Goal: Information Seeking & Learning: Learn about a topic

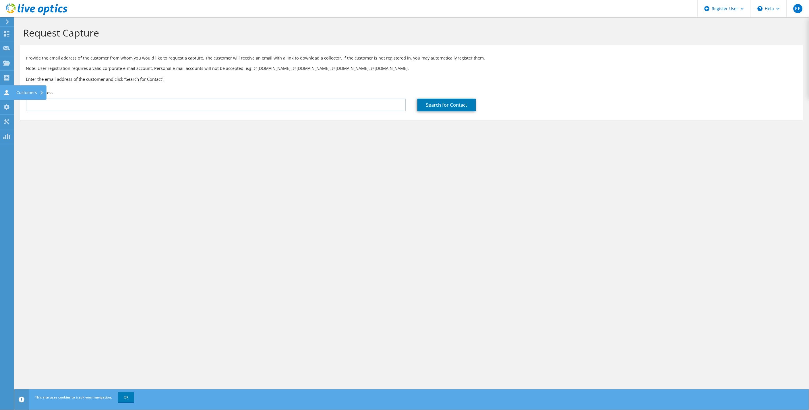
click at [8, 90] on icon at bounding box center [6, 92] width 7 height 5
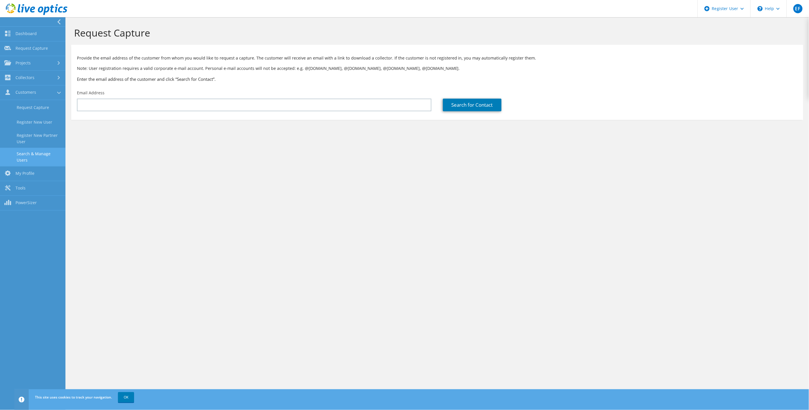
click at [44, 156] on link "Search & Manage Users" at bounding box center [32, 157] width 65 height 18
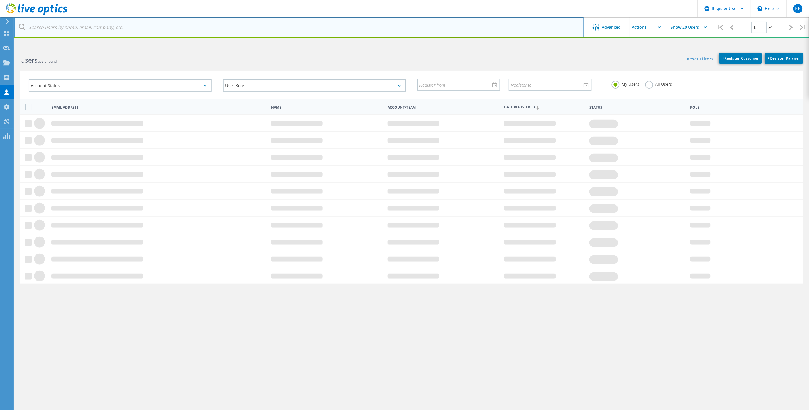
click at [187, 28] on input "text" at bounding box center [299, 27] width 570 height 20
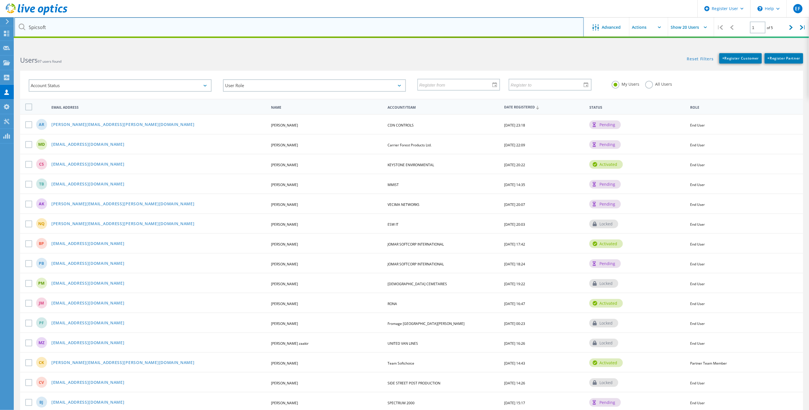
type input "Spicsoft"
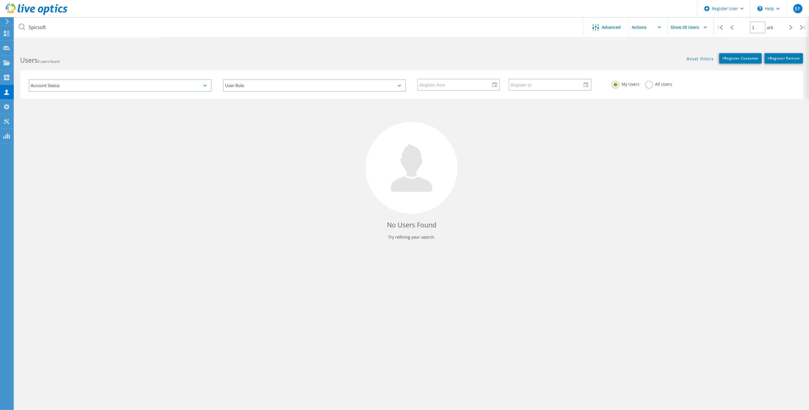
click at [667, 84] on label "All Users" at bounding box center [659, 83] width 27 height 5
click at [0, 0] on input "All Users" at bounding box center [0, 0] width 0 height 0
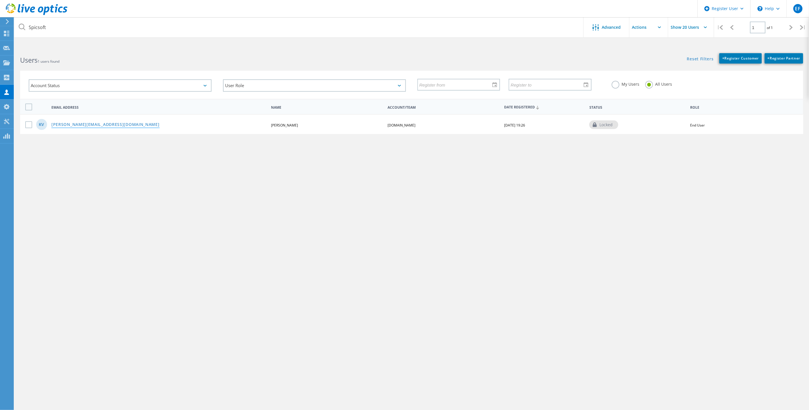
click at [86, 124] on link "[PERSON_NAME][EMAIL_ADDRESS][DOMAIN_NAME]" at bounding box center [105, 124] width 108 height 5
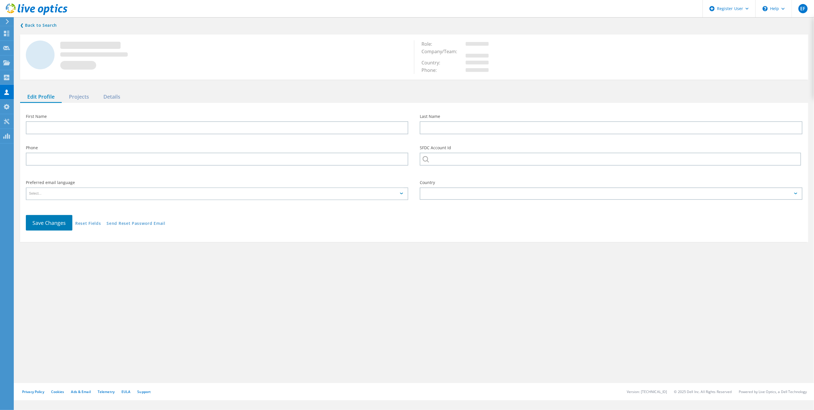
type input "Kamal"
type input "Verma"
type input "[DOMAIN_NAME]"
type input "English"
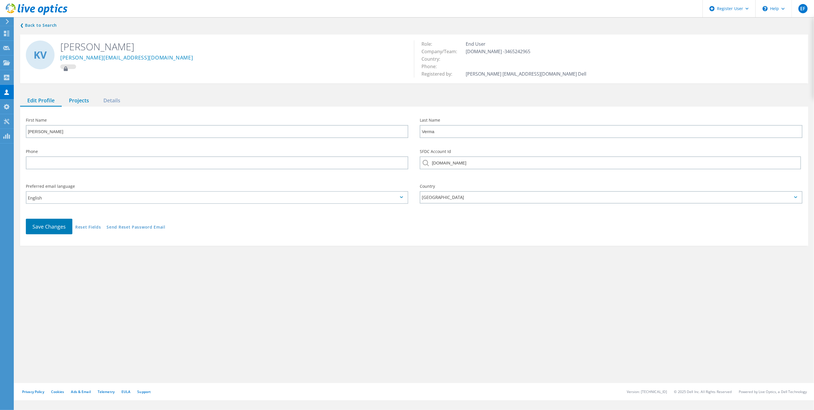
click at [82, 101] on div "Projects" at bounding box center [79, 101] width 34 height 12
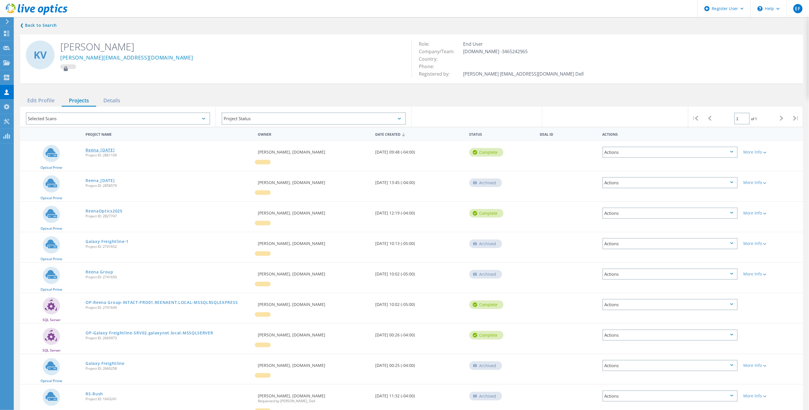
click at [106, 148] on link "Reena_[DATE]" at bounding box center [100, 150] width 29 height 4
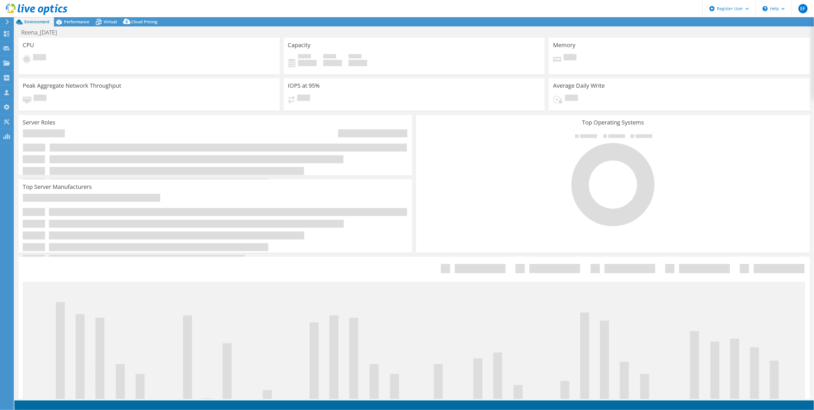
select select "USD"
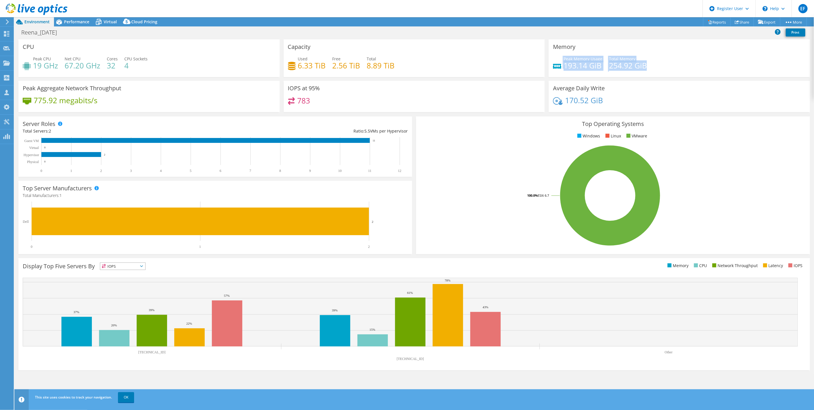
drag, startPoint x: 656, startPoint y: 63, endPoint x: 562, endPoint y: 61, distance: 94.2
click at [562, 61] on div "Peak Memory Usage 193.14 GiB Total Memory 254.92 GiB" at bounding box center [679, 65] width 253 height 19
click at [677, 71] on div "Peak Memory Usage 193.14 GiB Total Memory 254.92 GiB" at bounding box center [679, 65] width 253 height 19
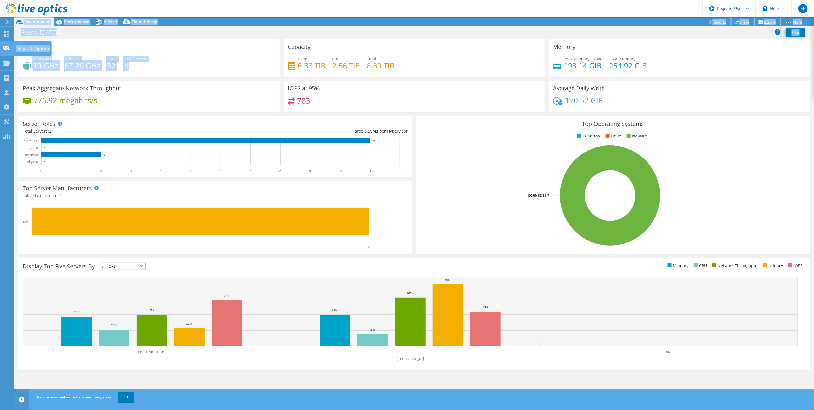
drag, startPoint x: 135, startPoint y: 69, endPoint x: 3, endPoint y: 54, distance: 133.3
click at [3, 54] on div "EF Dell User [PERSON_NAME] [PERSON_NAME][EMAIL_ADDRESS][PERSON_NAME][DOMAIN_NAM…" at bounding box center [407, 205] width 814 height 410
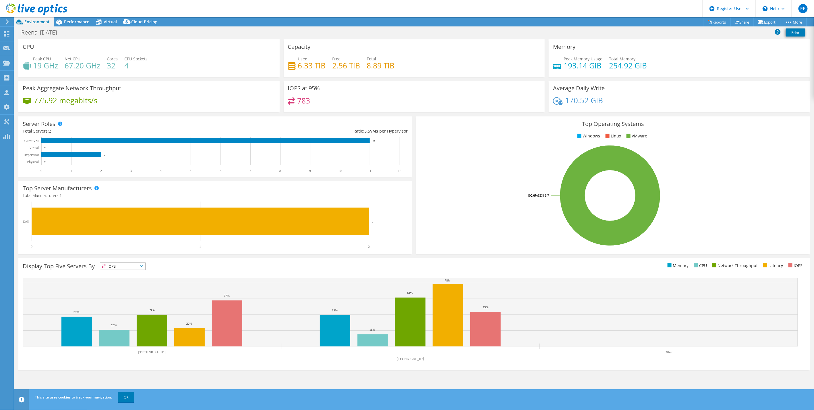
click at [231, 99] on div "775.92 megabits/s" at bounding box center [149, 103] width 253 height 12
drag, startPoint x: 116, startPoint y: 105, endPoint x: 20, endPoint y: 87, distance: 97.6
click at [20, 87] on div "Peak Aggregate Network Throughput 775.92 megabits/s" at bounding box center [148, 96] width 261 height 31
click at [331, 100] on div "783" at bounding box center [414, 103] width 253 height 12
drag, startPoint x: 331, startPoint y: 104, endPoint x: 286, endPoint y: 86, distance: 49.1
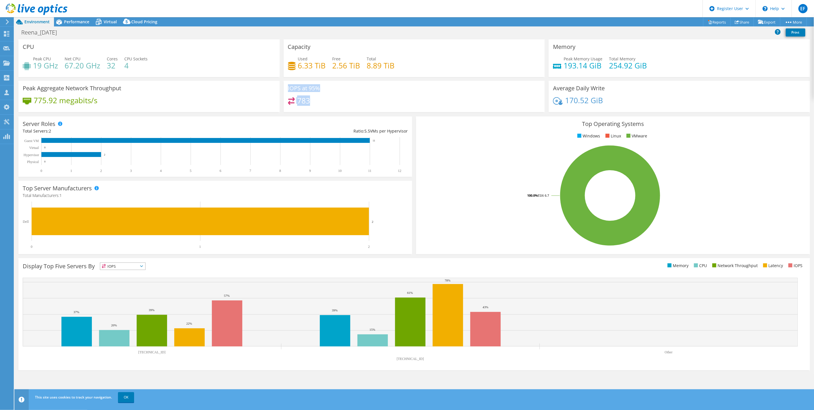
click at [286, 86] on div "IOPS at 95% 783" at bounding box center [414, 96] width 261 height 31
drag, startPoint x: 286, startPoint y: 86, endPoint x: 350, endPoint y: 87, distance: 64.1
click at [350, 87] on div "IOPS at 95% 783" at bounding box center [414, 96] width 261 height 31
click at [404, 69] on div "Used 6.33 TiB Free 2.56 TiB Total 8.89 TiB" at bounding box center [414, 65] width 253 height 19
drag, startPoint x: 403, startPoint y: 68, endPoint x: 285, endPoint y: 63, distance: 118.1
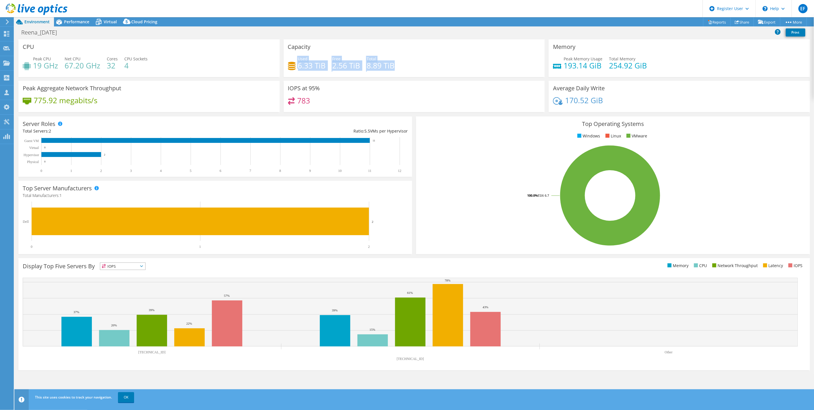
click at [285, 63] on div "Capacity Used 6.33 TiB Free 2.56 TiB Total 8.89 TiB" at bounding box center [414, 58] width 261 height 38
drag, startPoint x: 289, startPoint y: 62, endPoint x: 424, endPoint y: 93, distance: 138.5
click at [424, 93] on div "IOPS at 95% 783" at bounding box center [414, 96] width 261 height 31
drag, startPoint x: 406, startPoint y: 68, endPoint x: 273, endPoint y: 51, distance: 134.0
click at [273, 51] on div "CPU Peak CPU 19 GHz Net CPU 67.20 GHz Cores 32 CPU Sockets 4 Capacity Used 6.33…" at bounding box center [414, 77] width 796 height 76
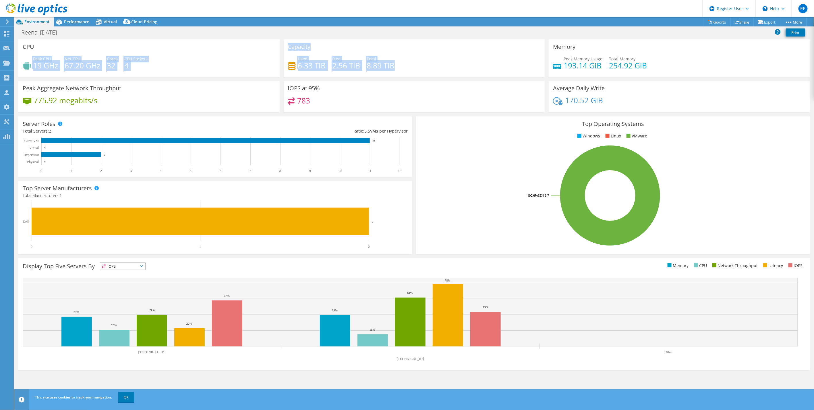
click at [162, 72] on div "Peak CPU 19 GHz Net CPU 67.20 GHz Cores 32 CPU Sockets 4" at bounding box center [149, 65] width 253 height 19
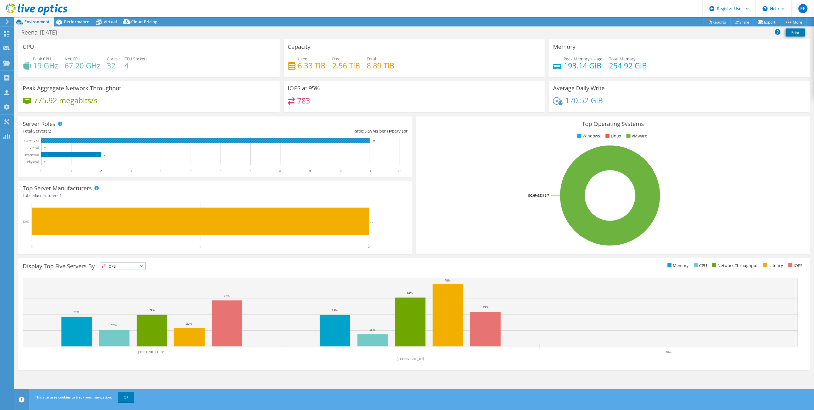
click at [366, 140] on rect at bounding box center [205, 140] width 329 height 5
click at [148, 68] on div "Peak CPU 19 GHz Net CPU 67.20 GHz Cores 32 CPU Sockets 4" at bounding box center [149, 65] width 253 height 19
click at [359, 65] on h4 "2.56 TiB" at bounding box center [347, 65] width 28 height 6
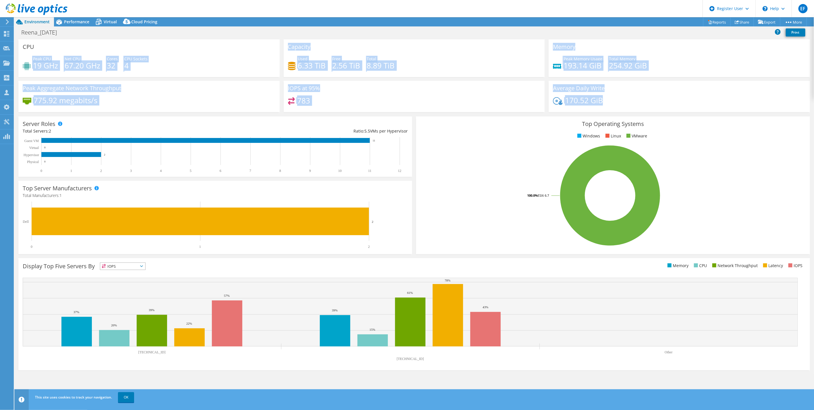
drag, startPoint x: 449, startPoint y: 105, endPoint x: 34, endPoint y: 58, distance: 417.3
click at [32, 59] on div "CPU Peak CPU 19 GHz Net CPU 67.20 GHz Cores 32 CPU Sockets 4 Capacity Used 6.33…" at bounding box center [414, 77] width 796 height 76
click at [249, 68] on div "Peak CPU 19 GHz Net CPU 67.20 GHz Cores 32 CPU Sockets 4" at bounding box center [149, 65] width 253 height 19
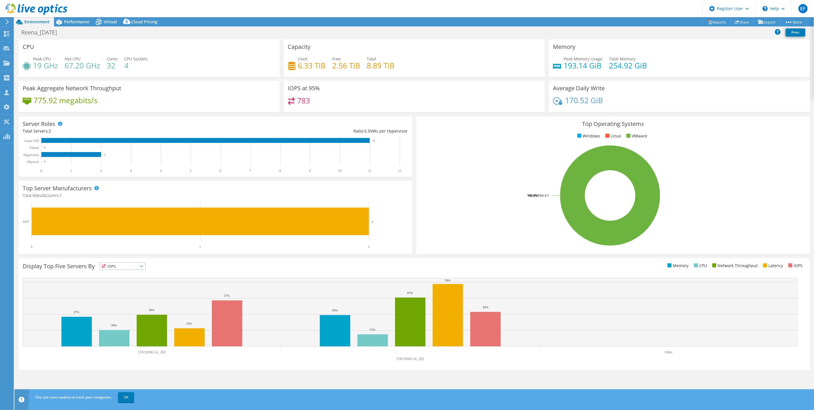
drag, startPoint x: 35, startPoint y: 64, endPoint x: 78, endPoint y: 68, distance: 43.0
click at [57, 67] on h4 "19 GHz" at bounding box center [45, 65] width 25 height 6
click at [110, 65] on h4 "32" at bounding box center [112, 65] width 11 height 6
drag, startPoint x: 63, startPoint y: 59, endPoint x: 102, endPoint y: 64, distance: 39.4
click at [102, 64] on div "Peak CPU 19 GHz Net CPU 67.20 GHz Cores 32 CPU Sockets 4" at bounding box center [149, 65] width 253 height 19
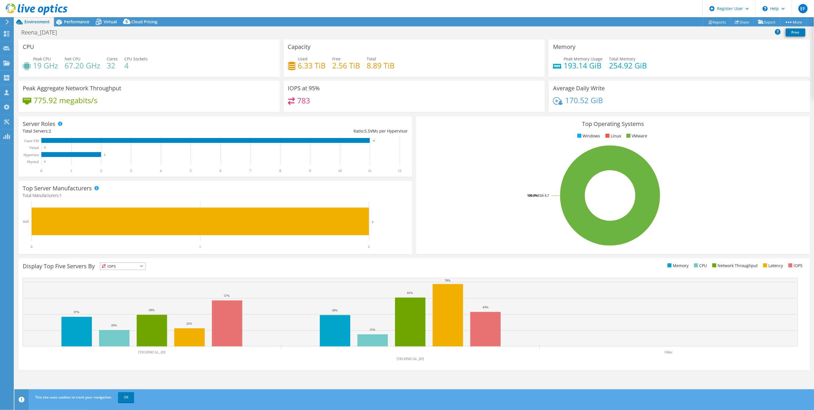
click at [412, 169] on div "Server Roles Physical Servers represent bare metal servers that were targets of…" at bounding box center [215, 146] width 398 height 64
click at [398, 123] on div "Server Roles Physical Servers represent bare metal servers that were targets of…" at bounding box center [215, 146] width 394 height 60
click at [431, 116] on div "Top Operating Systems Windows Linux VMware 100.0% ESXi 6.7" at bounding box center [613, 185] width 394 height 138
drag, startPoint x: 559, startPoint y: 58, endPoint x: 654, endPoint y: 69, distance: 95.4
click at [652, 69] on div "Peak Memory Usage 193.14 GiB Total Memory 254.92 GiB" at bounding box center [679, 65] width 253 height 19
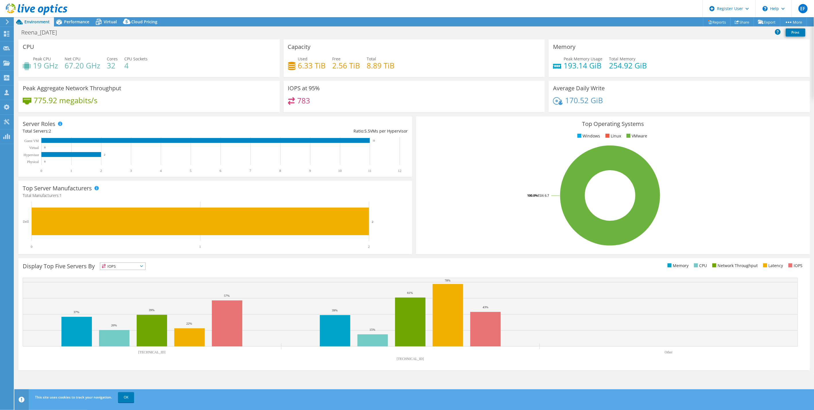
drag, startPoint x: 654, startPoint y: 69, endPoint x: 665, endPoint y: 73, distance: 11.6
click at [665, 73] on div "Peak Memory Usage 193.14 GiB Total Memory 254.92 GiB" at bounding box center [679, 65] width 253 height 19
drag, startPoint x: 569, startPoint y: 61, endPoint x: 594, endPoint y: 68, distance: 26.1
click at [594, 68] on h4 "193.14 GiB" at bounding box center [583, 65] width 39 height 6
drag, startPoint x: 594, startPoint y: 68, endPoint x: 612, endPoint y: 71, distance: 17.7
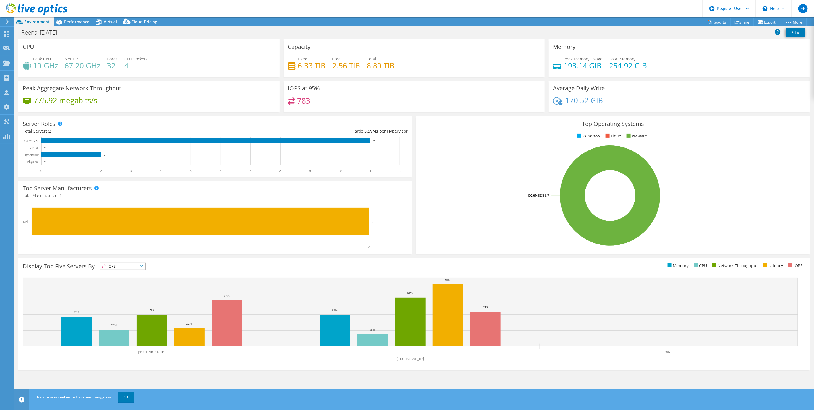
click at [612, 71] on div "Peak Memory Usage 193.14 GiB Total Memory 254.92 GiB" at bounding box center [679, 65] width 253 height 19
drag, startPoint x: 609, startPoint y: 59, endPoint x: 650, endPoint y: 68, distance: 42.4
click at [650, 68] on div "Peak Memory Usage 193.14 GiB Total Memory 254.92 GiB" at bounding box center [679, 65] width 253 height 19
click at [599, 65] on h4 "193.14 GiB" at bounding box center [583, 65] width 39 height 6
drag, startPoint x: 603, startPoint y: 65, endPoint x: 561, endPoint y: 60, distance: 42.5
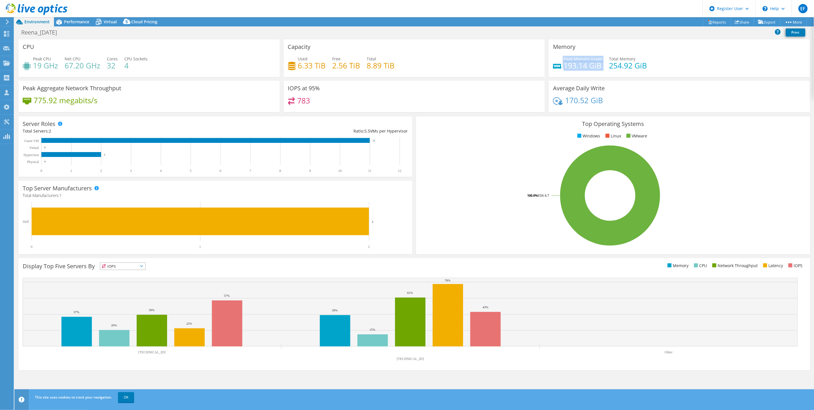
click at [561, 60] on div "Peak Memory Usage 193.14 GiB Total Memory 254.92 GiB" at bounding box center [679, 65] width 253 height 19
click at [590, 63] on h4 "193.14 GiB" at bounding box center [583, 65] width 39 height 6
click at [484, 121] on h3 "Top Operating Systems" at bounding box center [612, 124] width 385 height 6
click at [484, 117] on div "Top Operating Systems Windows Linux VMware 100.0% ESXi 6.7" at bounding box center [613, 185] width 394 height 138
click at [503, 110] on div "IOPS at 95% 783" at bounding box center [414, 96] width 261 height 31
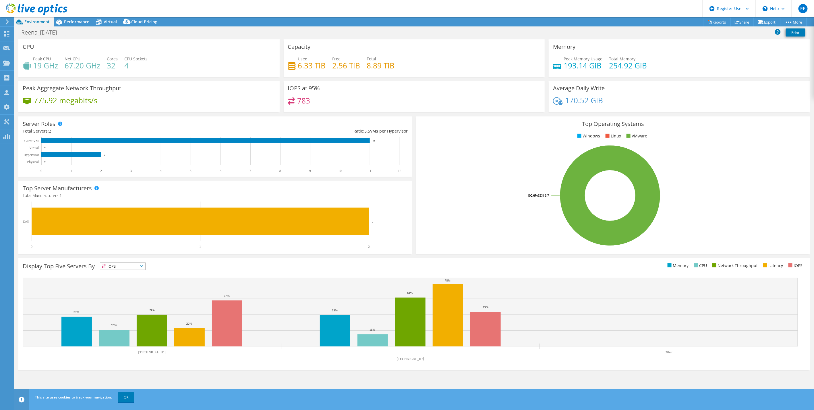
click at [509, 114] on div "Top Operating Systems Windows Linux VMware 100.0% ESXi 6.7" at bounding box center [613, 185] width 398 height 142
